Goal: Task Accomplishment & Management: Use online tool/utility

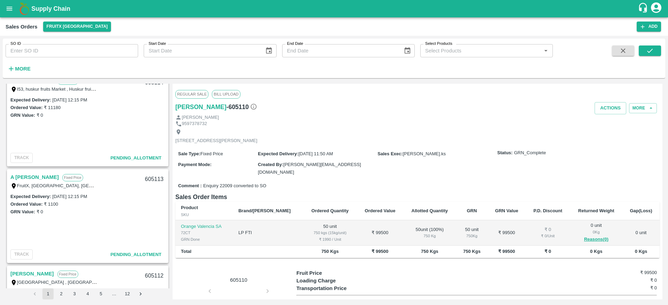
scroll to position [379, 0]
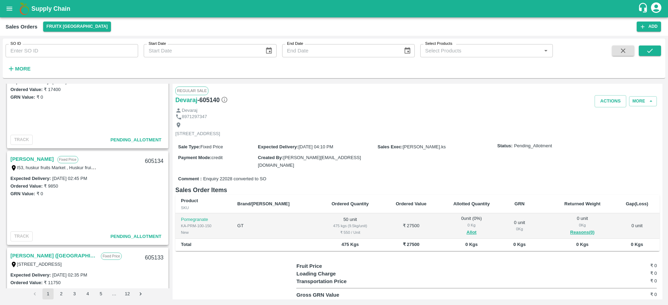
scroll to position [128, 0]
click at [466, 230] on button "Allot" at bounding box center [471, 233] width 10 height 8
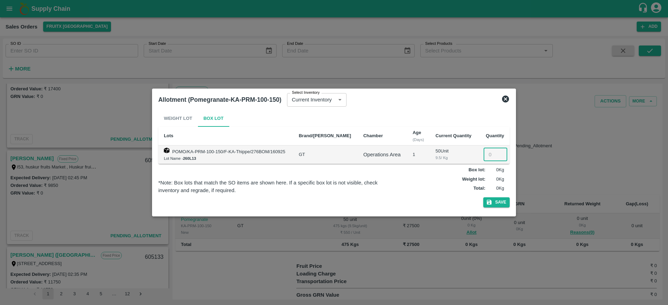
click at [488, 152] on input "number" at bounding box center [495, 154] width 24 height 13
type input "50"
click at [483, 198] on button "Save" at bounding box center [496, 203] width 26 height 10
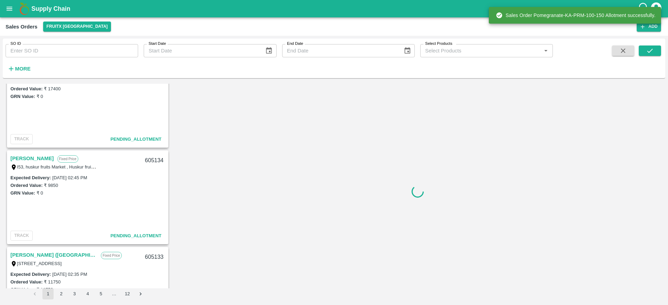
click at [151, 160] on div "605134" at bounding box center [154, 161] width 27 height 16
copy div "605134"
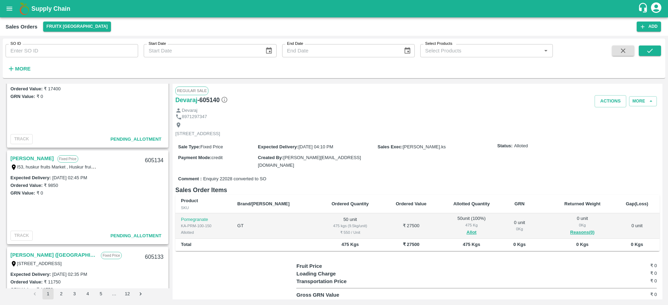
click at [40, 160] on link "[PERSON_NAME]" at bounding box center [31, 158] width 43 height 9
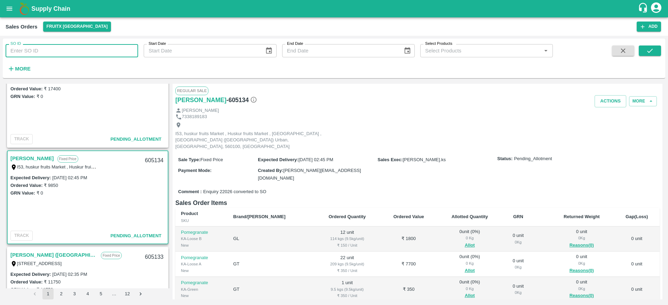
click at [66, 53] on input "SO ID" at bounding box center [72, 50] width 133 height 13
type input "605134"
click at [649, 50] on icon "submit" at bounding box center [650, 51] width 8 height 8
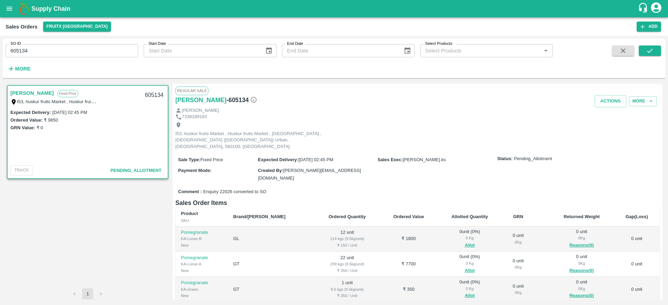
scroll to position [38, 0]
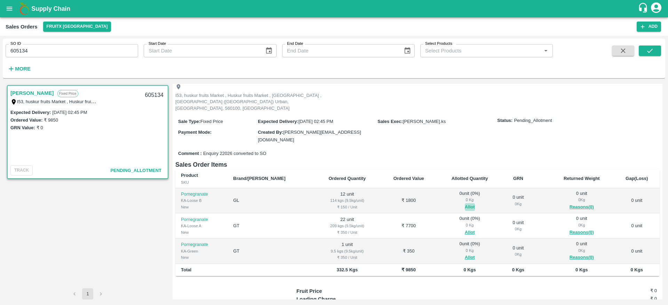
click at [465, 203] on button "Allot" at bounding box center [470, 207] width 10 height 8
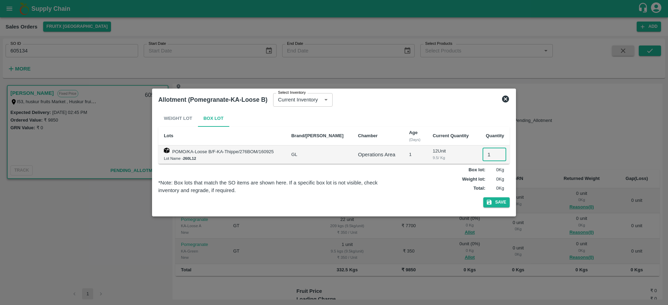
click at [488, 152] on input "1" at bounding box center [494, 154] width 24 height 13
type input "12"
click at [483, 198] on button "Save" at bounding box center [496, 203] width 26 height 10
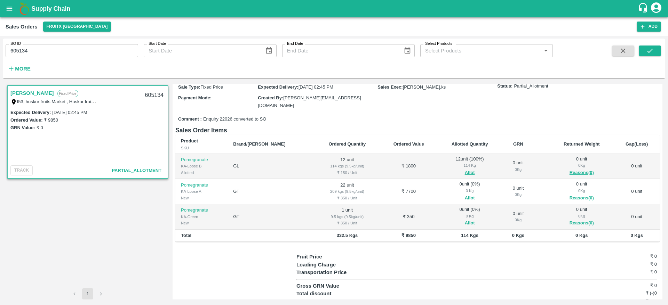
scroll to position [73, 0]
click at [465, 194] on button "Allot" at bounding box center [470, 198] width 10 height 8
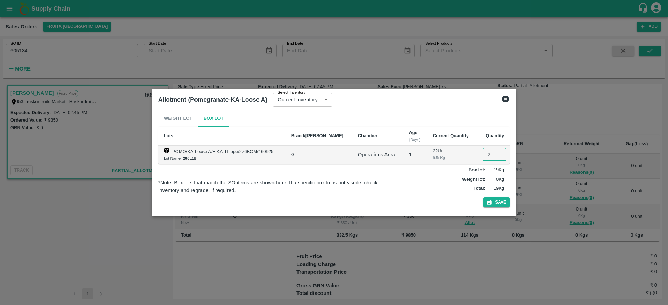
click at [483, 157] on input "2" at bounding box center [494, 154] width 24 height 13
type input "22"
click at [483, 198] on button "Save" at bounding box center [496, 203] width 26 height 10
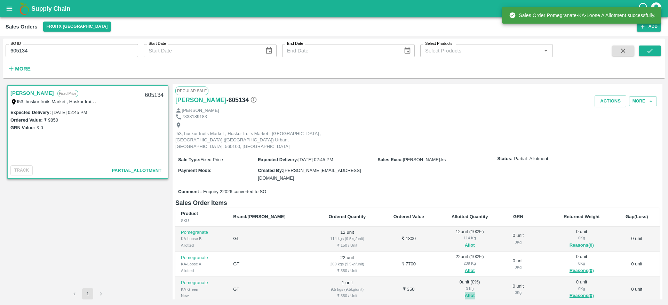
click at [465, 292] on button "Allot" at bounding box center [470, 296] width 10 height 8
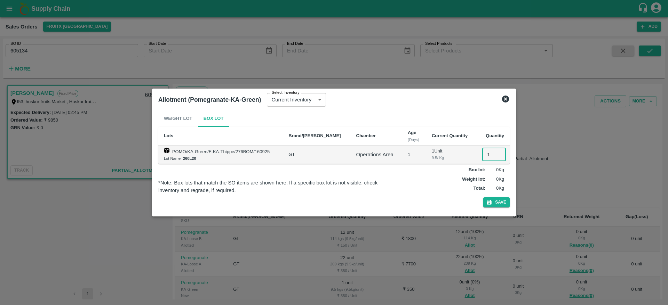
click at [486, 154] on input "1" at bounding box center [494, 154] width 24 height 13
type input "1"
click at [483, 198] on button "Save" at bounding box center [496, 203] width 26 height 10
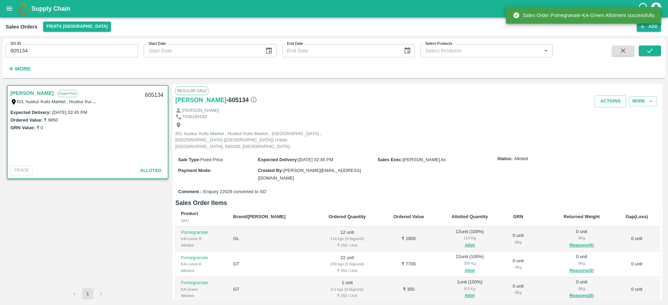
click at [145, 89] on div "605134" at bounding box center [154, 95] width 27 height 16
copy div "605134"
click at [621, 101] on button "Actions" at bounding box center [610, 101] width 32 height 12
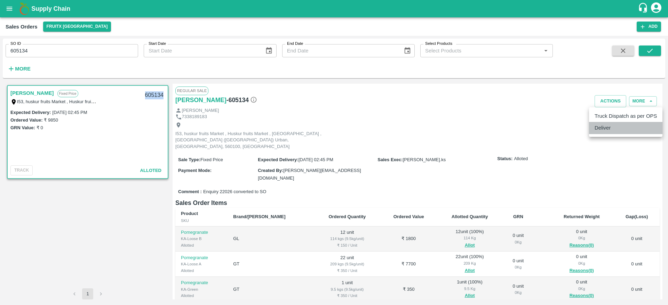
click at [610, 133] on li "Deliver" at bounding box center [625, 128] width 73 height 12
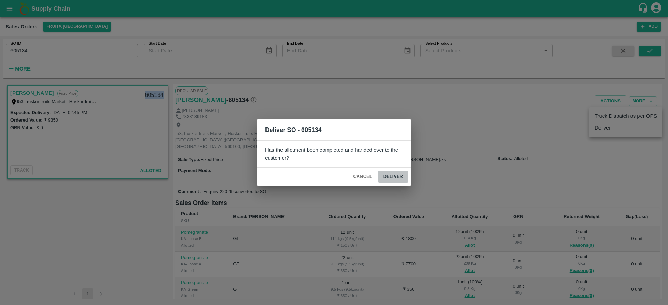
click at [398, 179] on button "Deliver" at bounding box center [393, 177] width 31 height 12
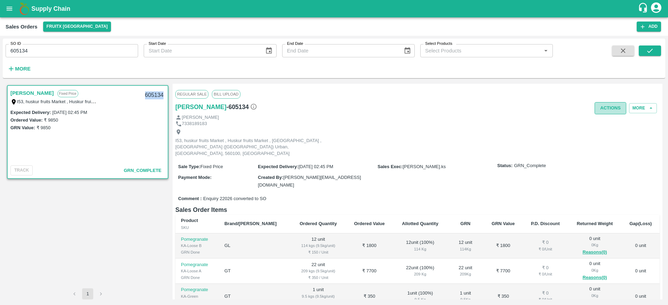
click at [604, 113] on button "Actions" at bounding box center [610, 108] width 32 height 12
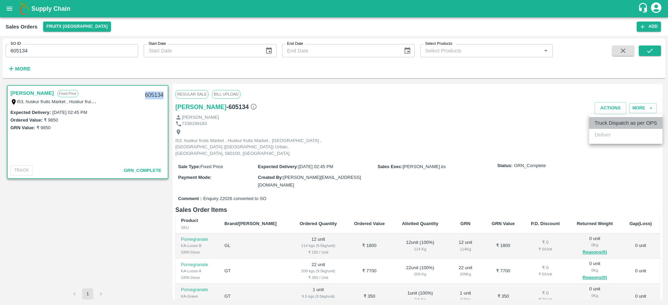
click at [601, 128] on li "Truck Dispatch as per OPS" at bounding box center [625, 123] width 73 height 12
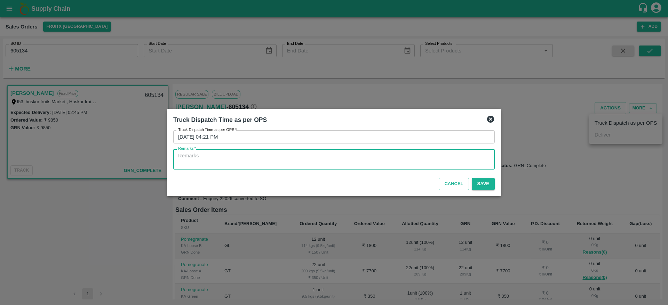
click at [410, 166] on textarea "Remarks   *" at bounding box center [334, 159] width 312 height 15
type textarea "OTD"
click at [485, 184] on button "Save" at bounding box center [483, 184] width 23 height 12
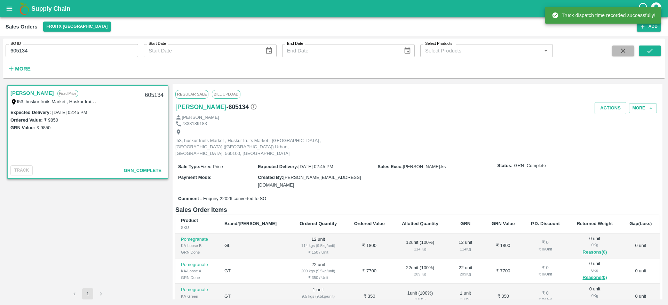
click at [622, 53] on icon "button" at bounding box center [623, 51] width 8 height 8
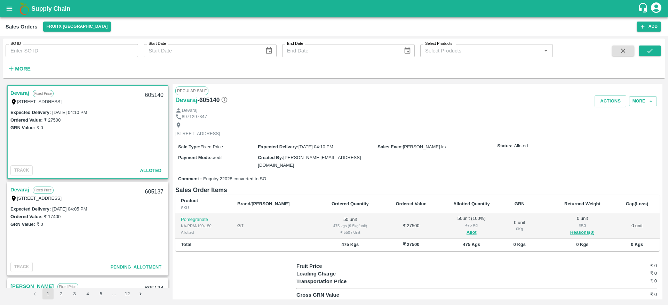
click at [151, 91] on div "605140" at bounding box center [154, 95] width 27 height 16
copy div "605140"
click at [608, 100] on button "Actions" at bounding box center [610, 101] width 32 height 12
click at [606, 127] on li "Deliver" at bounding box center [625, 128] width 73 height 12
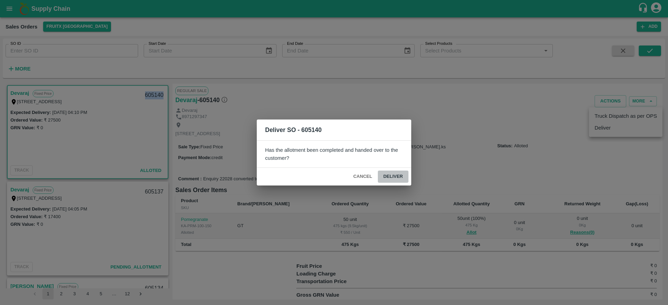
click at [400, 172] on button "Deliver" at bounding box center [393, 177] width 31 height 12
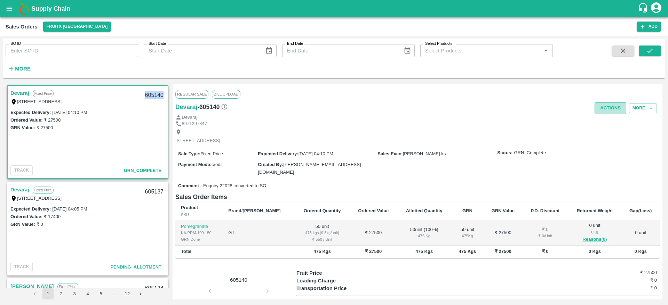
click at [610, 109] on button "Actions" at bounding box center [610, 108] width 32 height 12
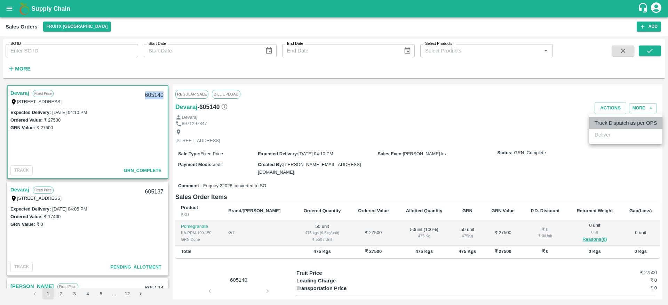
click at [610, 125] on li "Truck Dispatch as per OPS" at bounding box center [625, 123] width 73 height 12
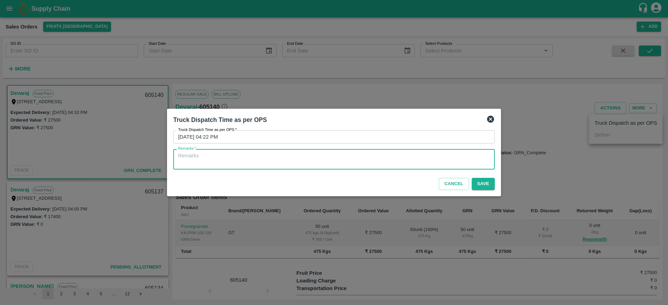
click at [394, 159] on textarea "Remarks   *" at bounding box center [334, 159] width 312 height 15
type textarea "OTD"
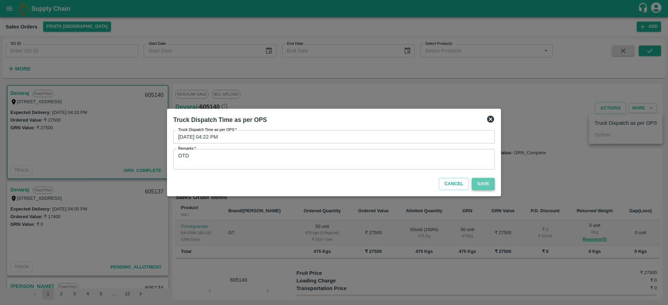
click at [486, 186] on button "Save" at bounding box center [483, 184] width 23 height 12
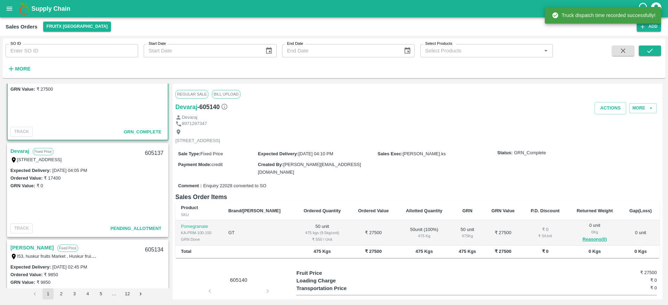
scroll to position [39, 0]
click at [19, 153] on link "Devaraj" at bounding box center [19, 150] width 19 height 9
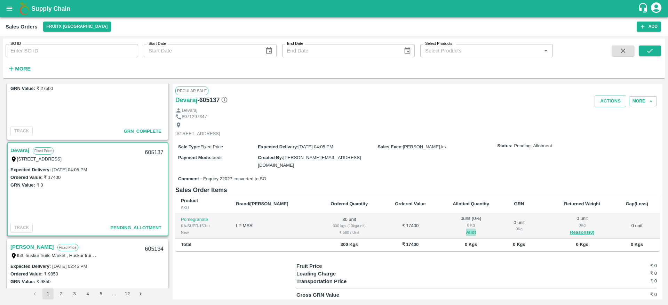
click at [466, 234] on button "Allot" at bounding box center [471, 233] width 10 height 8
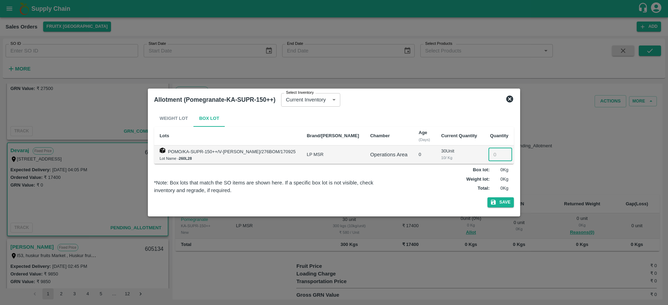
click at [493, 151] on input "number" at bounding box center [500, 154] width 24 height 13
type input "30"
click at [487, 198] on button "Save" at bounding box center [500, 203] width 26 height 10
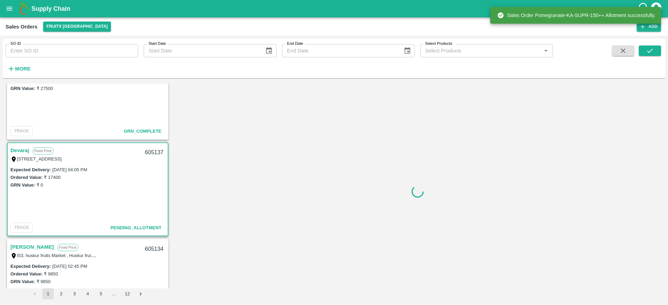
click at [152, 154] on div "605137" at bounding box center [154, 153] width 27 height 16
copy div "605137"
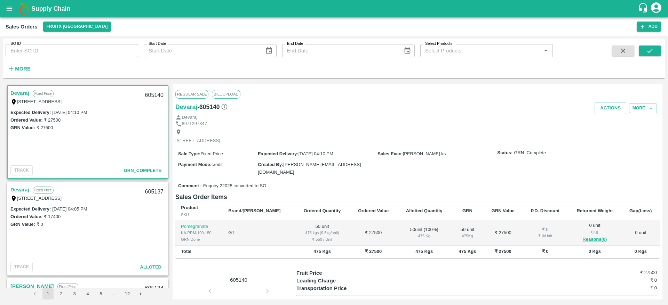
click at [16, 183] on div "Devaraj Fixed Price I53, Huskur Fruit Market , Singena Agrahara Road , Bangalor…" at bounding box center [88, 194] width 160 height 22
click at [607, 107] on button "Actions" at bounding box center [610, 108] width 32 height 12
click at [23, 187] on div at bounding box center [334, 152] width 668 height 305
click at [23, 187] on link "Devaraj" at bounding box center [19, 189] width 19 height 9
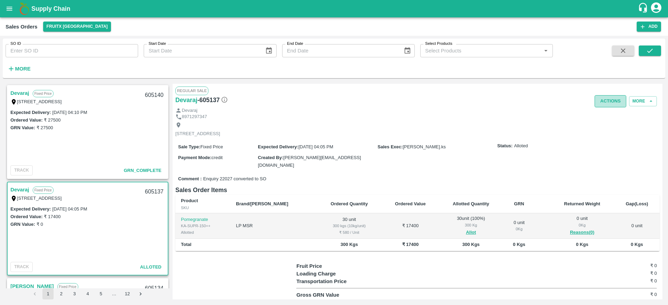
click at [613, 102] on button "Actions" at bounding box center [610, 101] width 32 height 12
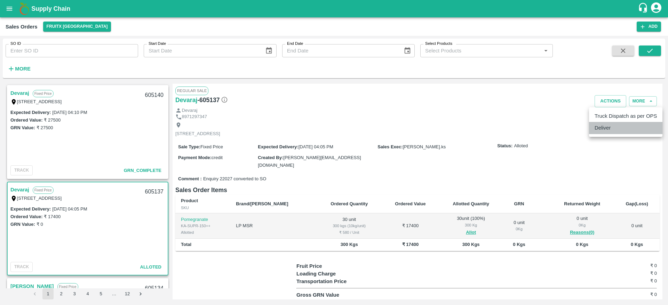
click at [617, 129] on li "Deliver" at bounding box center [625, 128] width 73 height 12
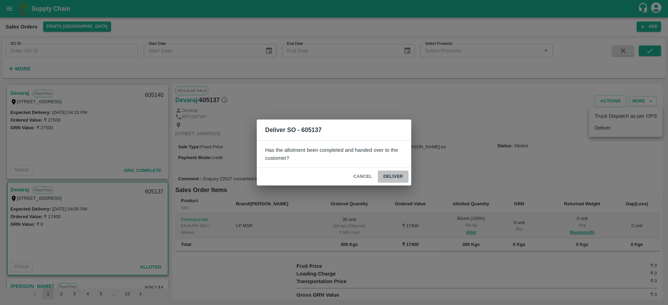
click at [386, 181] on button "Deliver" at bounding box center [393, 177] width 31 height 12
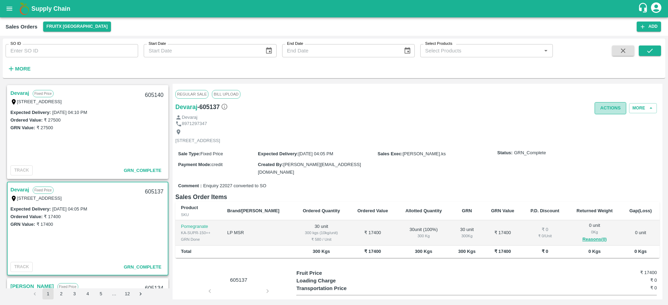
click at [610, 105] on button "Actions" at bounding box center [610, 108] width 32 height 12
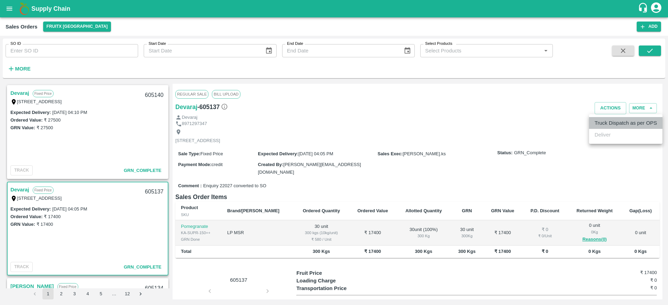
click at [607, 122] on li "Truck Dispatch as per OPS" at bounding box center [625, 123] width 73 height 12
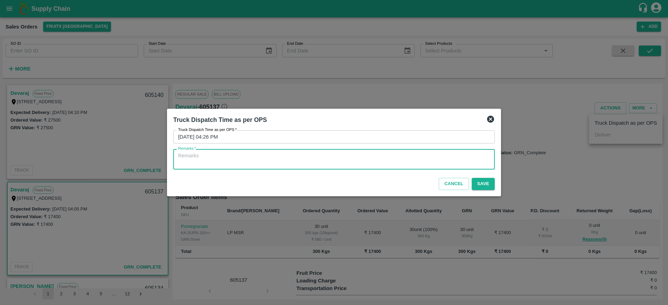
click at [404, 164] on textarea "Remarks   *" at bounding box center [334, 159] width 312 height 15
type textarea "OTD"
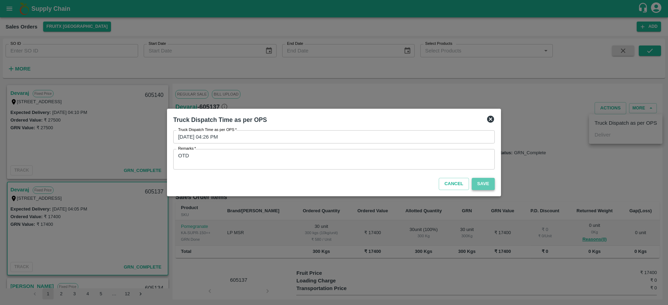
click at [490, 182] on button "Save" at bounding box center [483, 184] width 23 height 12
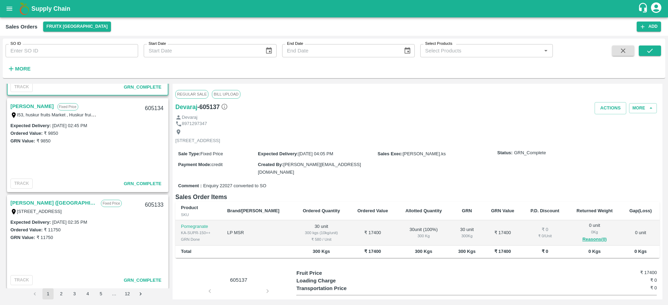
scroll to position [27, 0]
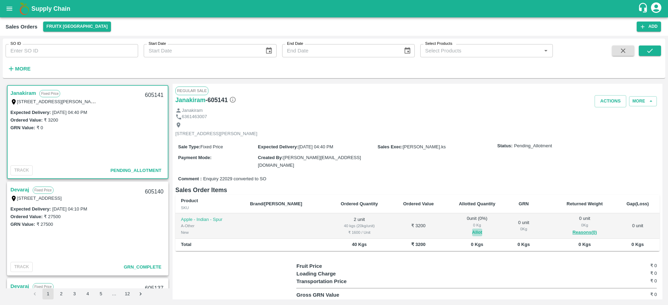
click at [472, 231] on button "Allot" at bounding box center [477, 233] width 10 height 8
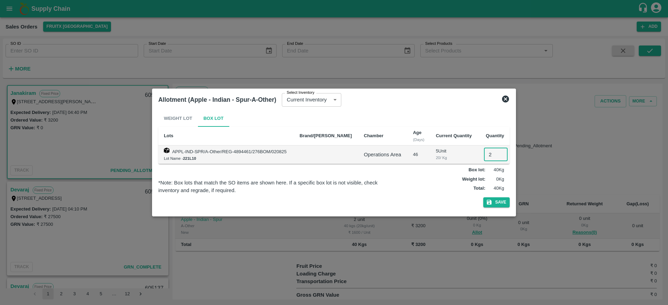
click at [487, 154] on input "2" at bounding box center [496, 154] width 24 height 13
type input "2"
click at [483, 198] on button "Save" at bounding box center [496, 203] width 26 height 10
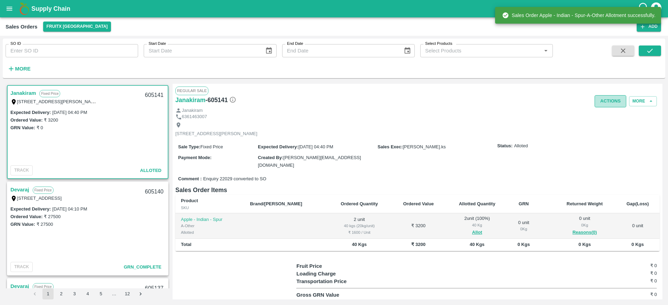
click at [604, 96] on button "Actions" at bounding box center [610, 101] width 32 height 12
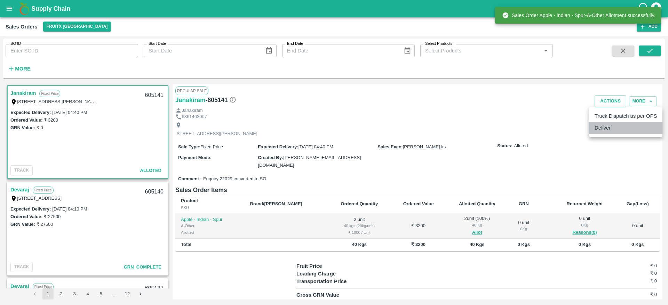
click at [601, 129] on li "Deliver" at bounding box center [625, 128] width 73 height 12
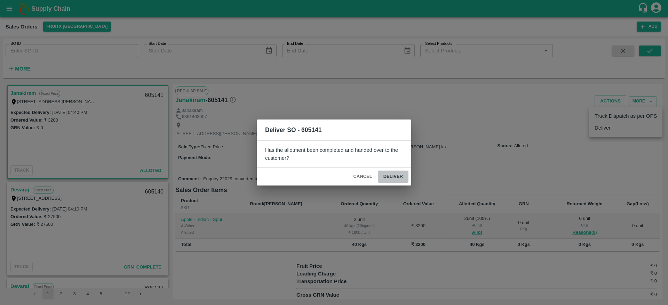
click at [396, 172] on button "Deliver" at bounding box center [393, 177] width 31 height 12
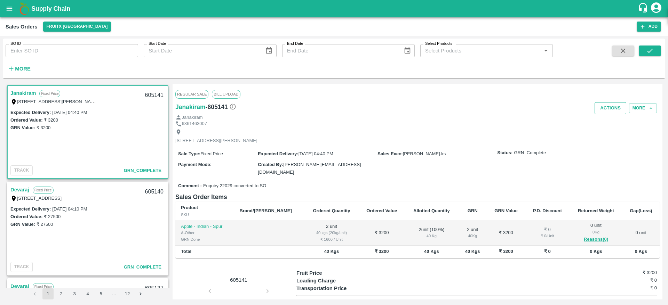
click at [613, 109] on button "Actions" at bounding box center [610, 108] width 32 height 12
click at [611, 122] on li "Truck Dispatch as per OPS" at bounding box center [625, 123] width 73 height 12
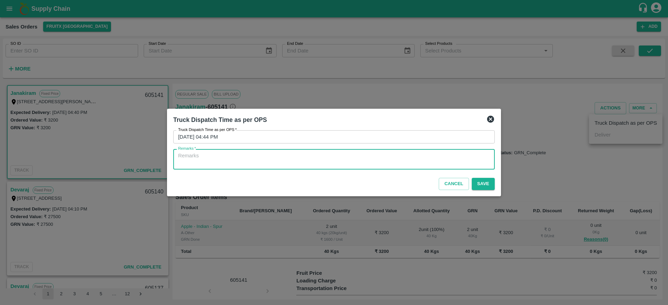
click at [435, 160] on textarea "Remarks   *" at bounding box center [334, 159] width 312 height 15
type textarea "OTD"
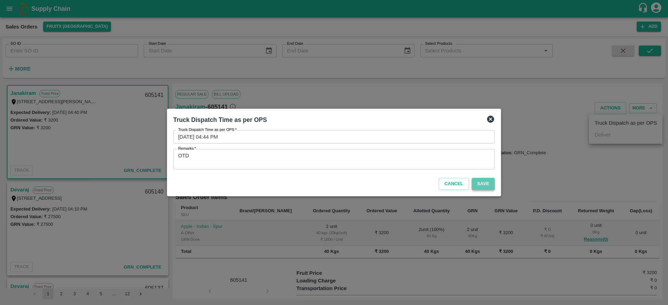
click at [491, 181] on button "Save" at bounding box center [483, 184] width 23 height 12
